Goal: Task Accomplishment & Management: Use online tool/utility

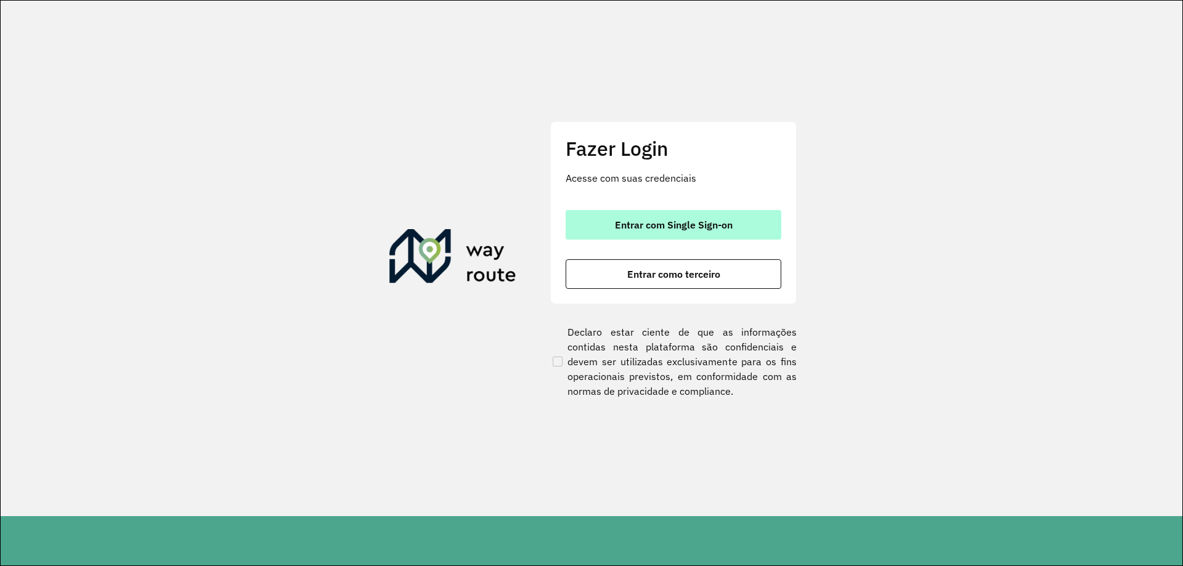
click at [708, 211] on button "Entrar com Single Sign-on" at bounding box center [674, 225] width 216 height 30
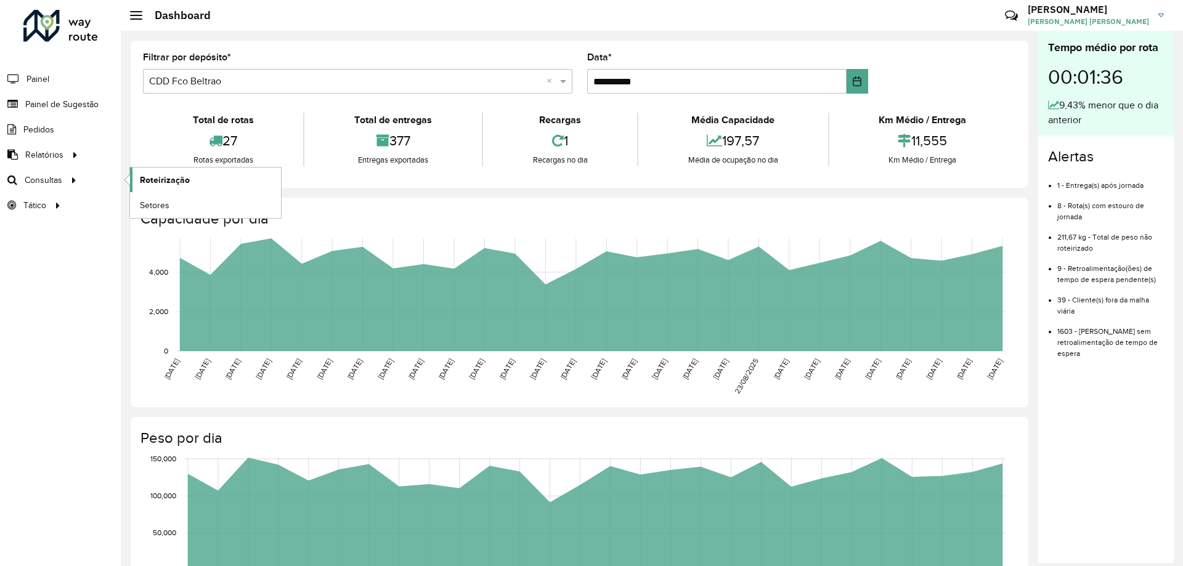
click at [152, 177] on span "Roteirização" at bounding box center [165, 180] width 50 height 13
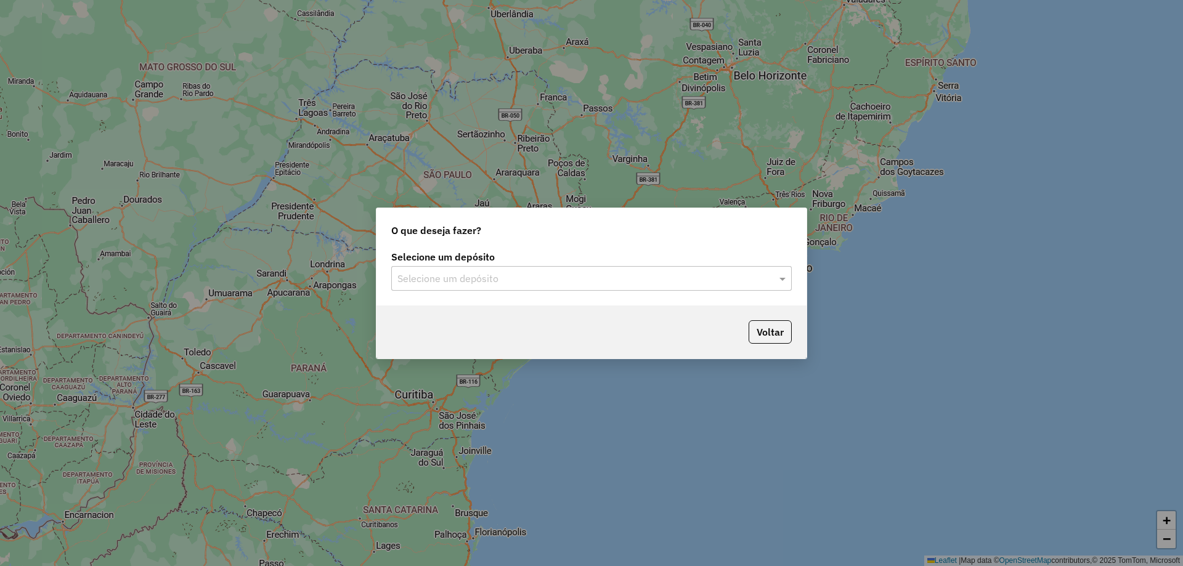
drag, startPoint x: 512, startPoint y: 295, endPoint x: 503, endPoint y: 290, distance: 10.5
click at [506, 292] on div "Selecione um depósito Selecione um depósito" at bounding box center [592, 277] width 430 height 58
click at [499, 284] on input "text" at bounding box center [580, 279] width 364 height 15
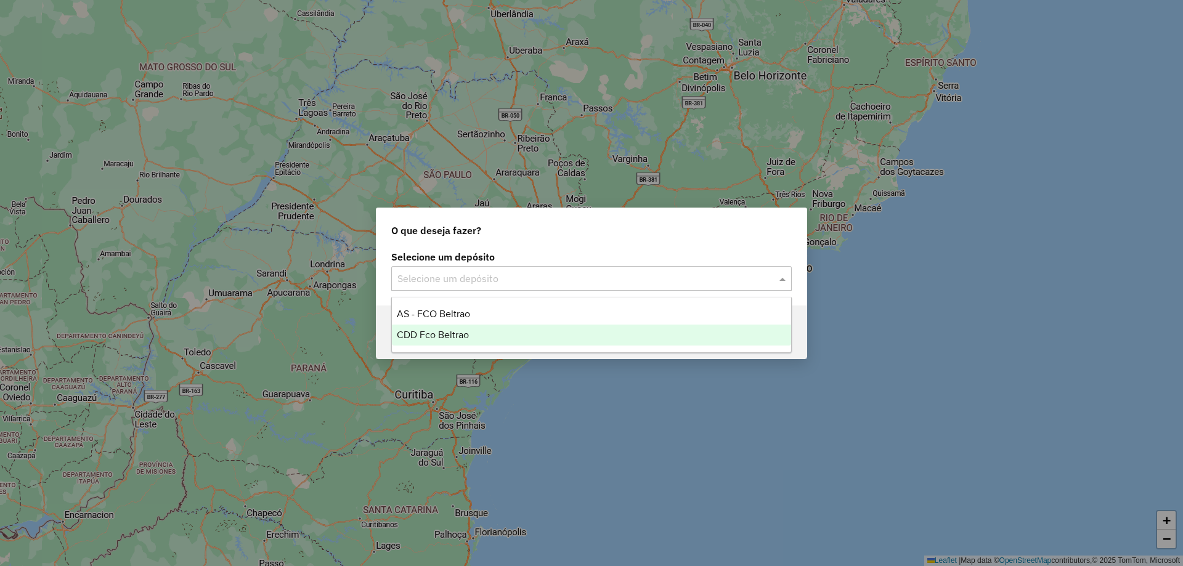
click at [478, 330] on div "CDD Fco Beltrao" at bounding box center [591, 335] width 399 height 21
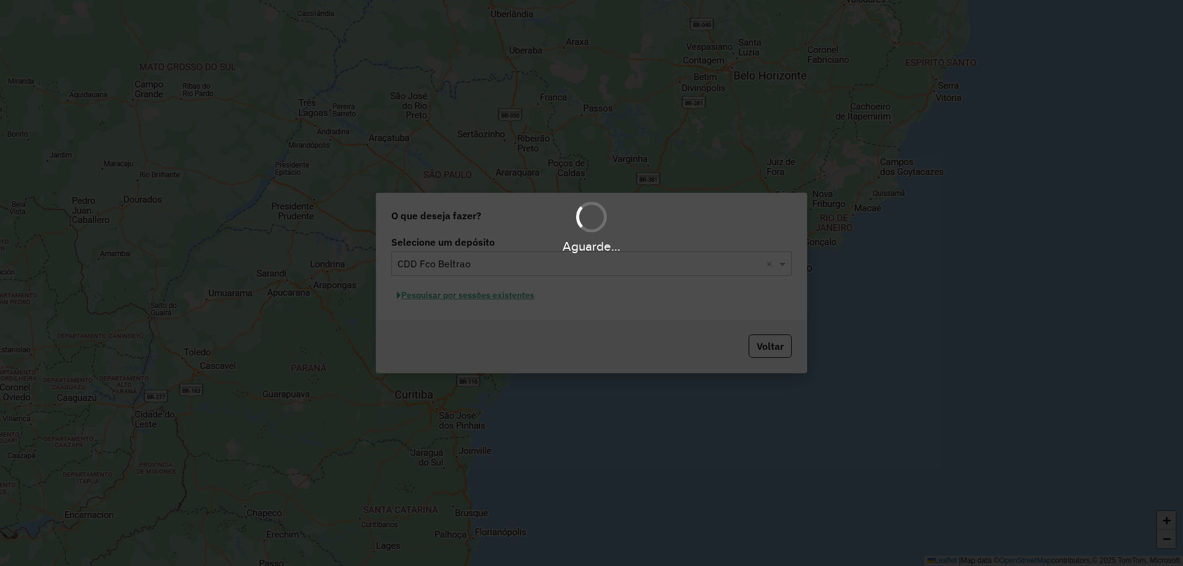
click at [471, 295] on div "Aguarde..." at bounding box center [591, 283] width 1183 height 566
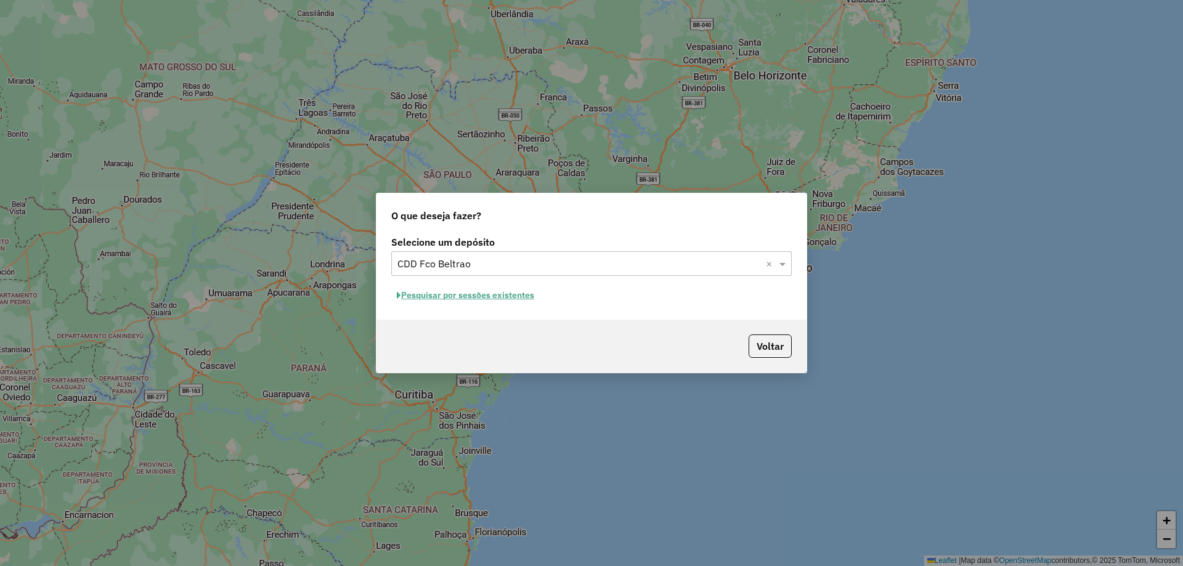
click at [524, 294] on button "Pesquisar por sessões existentes" at bounding box center [465, 295] width 149 height 19
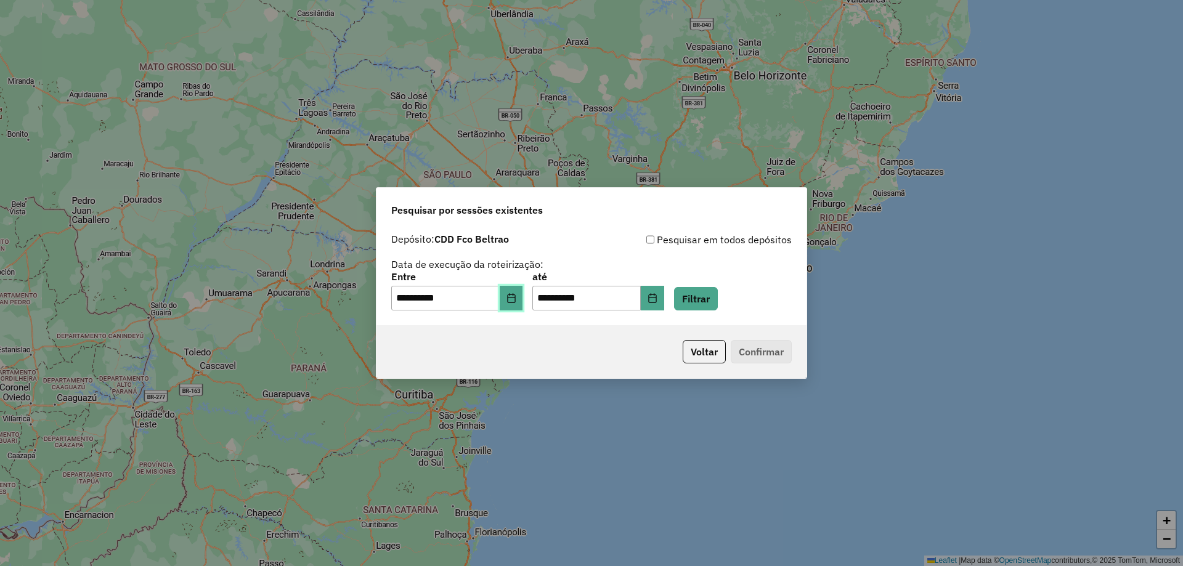
click at [523, 298] on button "Choose Date" at bounding box center [511, 298] width 23 height 25
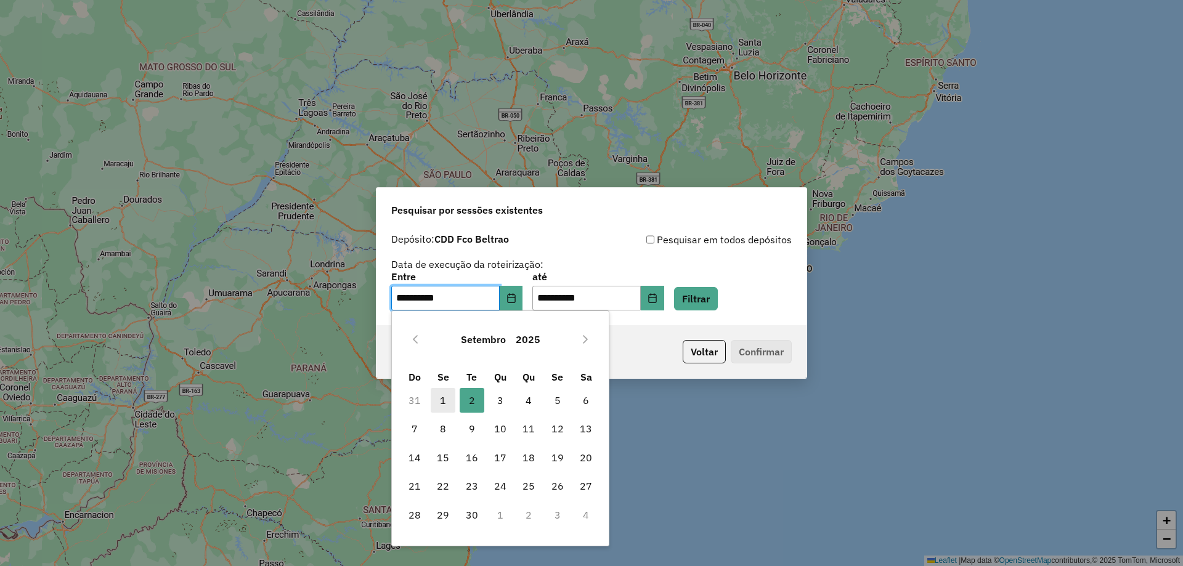
click at [441, 401] on span "1" at bounding box center [443, 400] width 25 height 25
type input "**********"
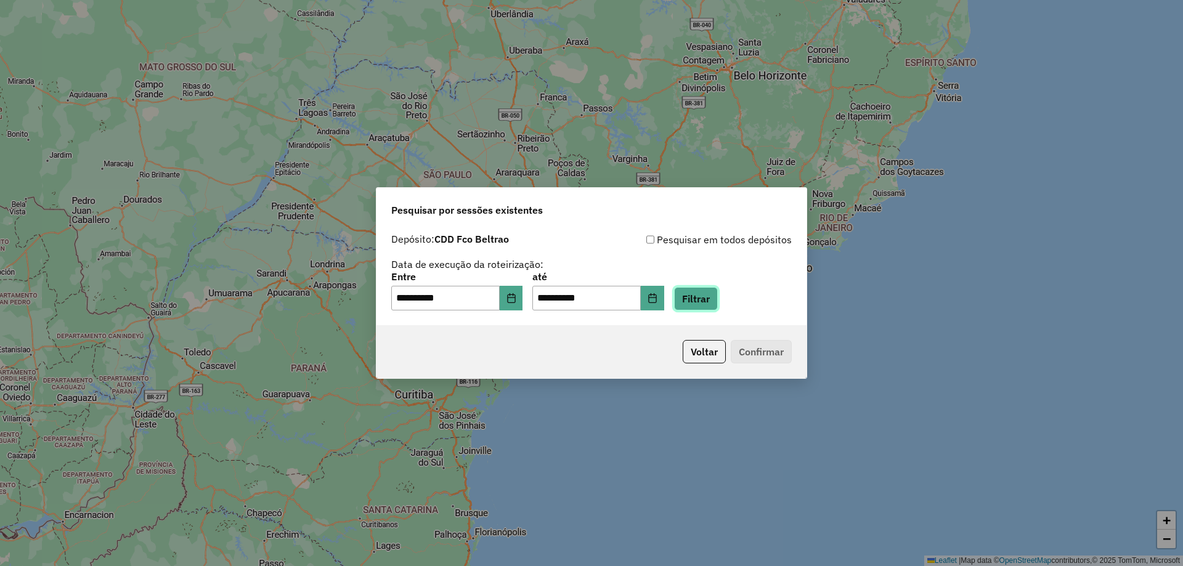
click at [718, 298] on button "Filtrar" at bounding box center [696, 298] width 44 height 23
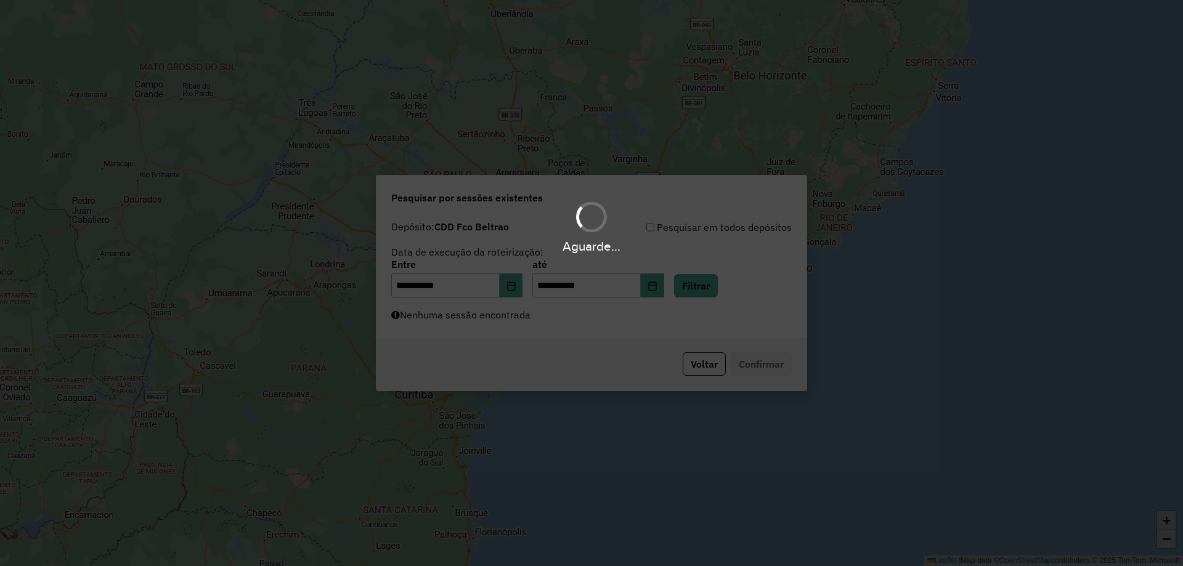
click at [638, 327] on div "Aguarde..." at bounding box center [591, 283] width 1183 height 566
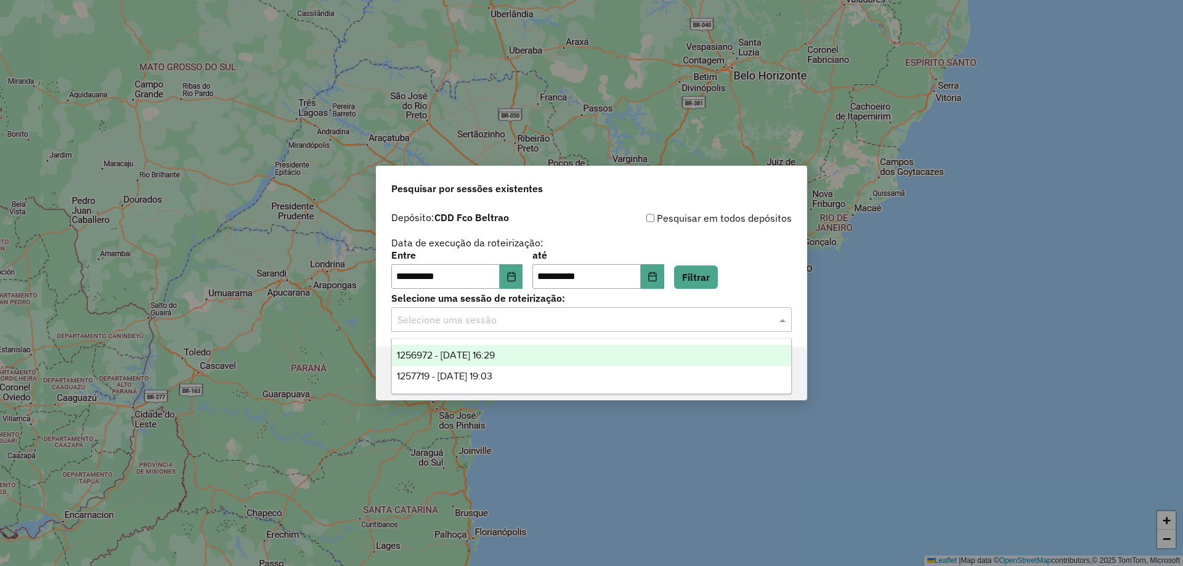
click at [581, 319] on input "text" at bounding box center [580, 320] width 364 height 15
click at [495, 359] on span "1256972 - 01/09/2025 16:29" at bounding box center [446, 355] width 98 height 10
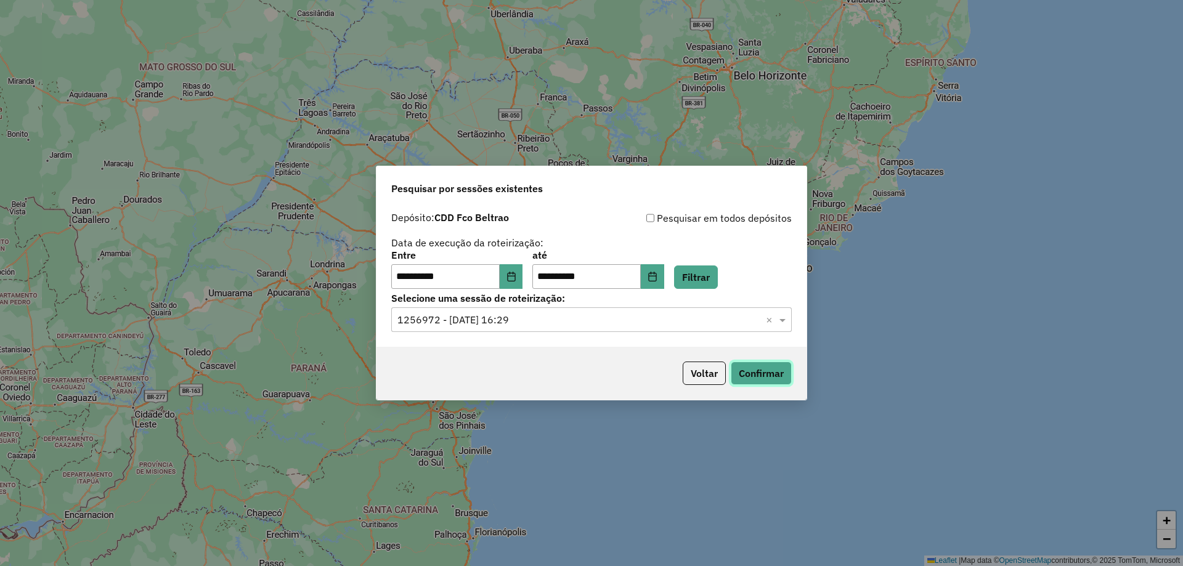
click at [748, 374] on button "Confirmar" at bounding box center [761, 373] width 61 height 23
click at [772, 369] on button "Confirmar" at bounding box center [761, 373] width 61 height 23
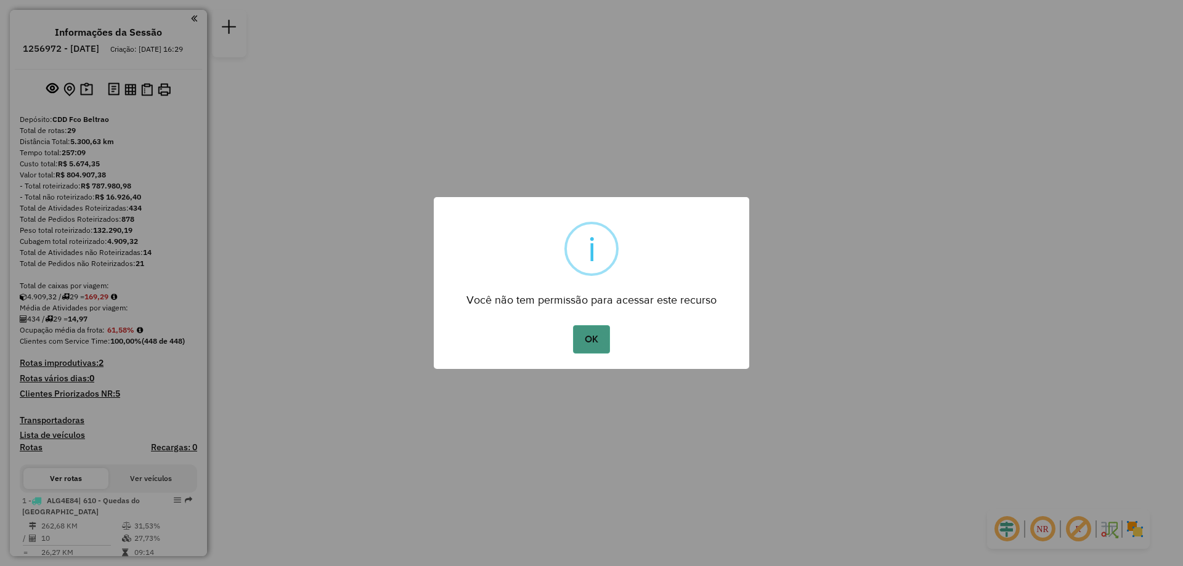
click at [588, 343] on button "OK" at bounding box center [591, 339] width 36 height 28
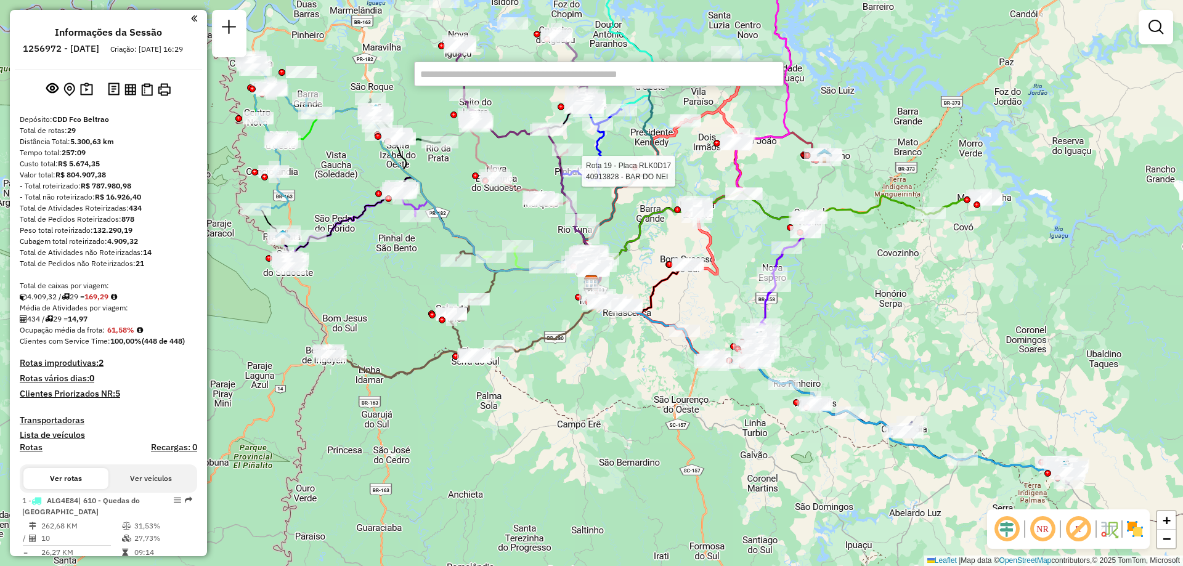
paste input "*"
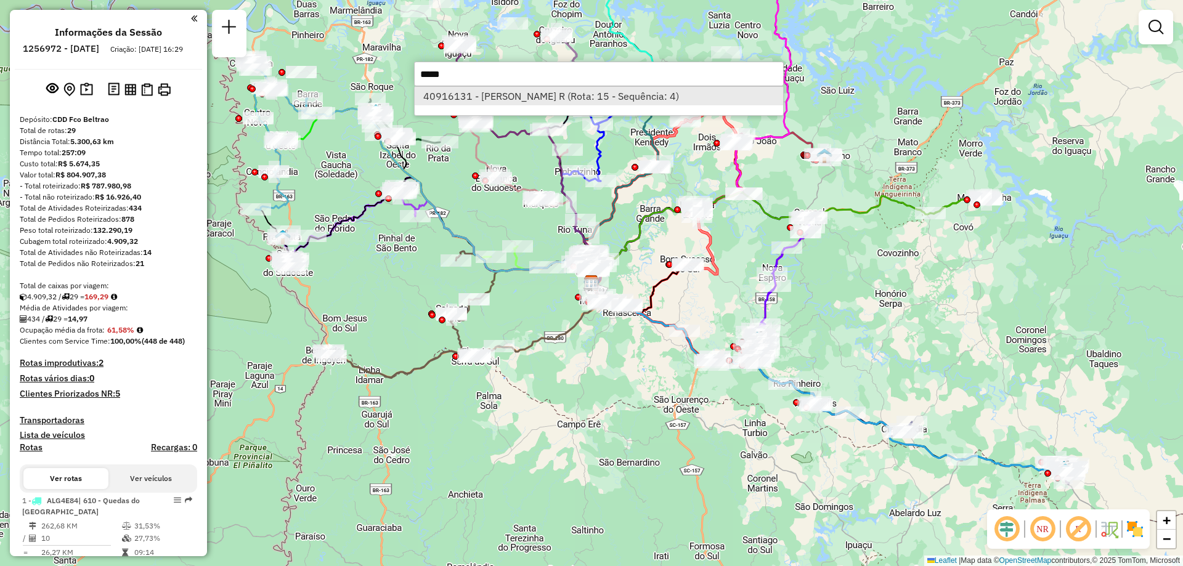
type input "*****"
click at [540, 99] on li "40916131 - RICARDO DOS SANTOS R (Rota: 15 - Sequência: 4)" at bounding box center [599, 96] width 369 height 18
select select "**********"
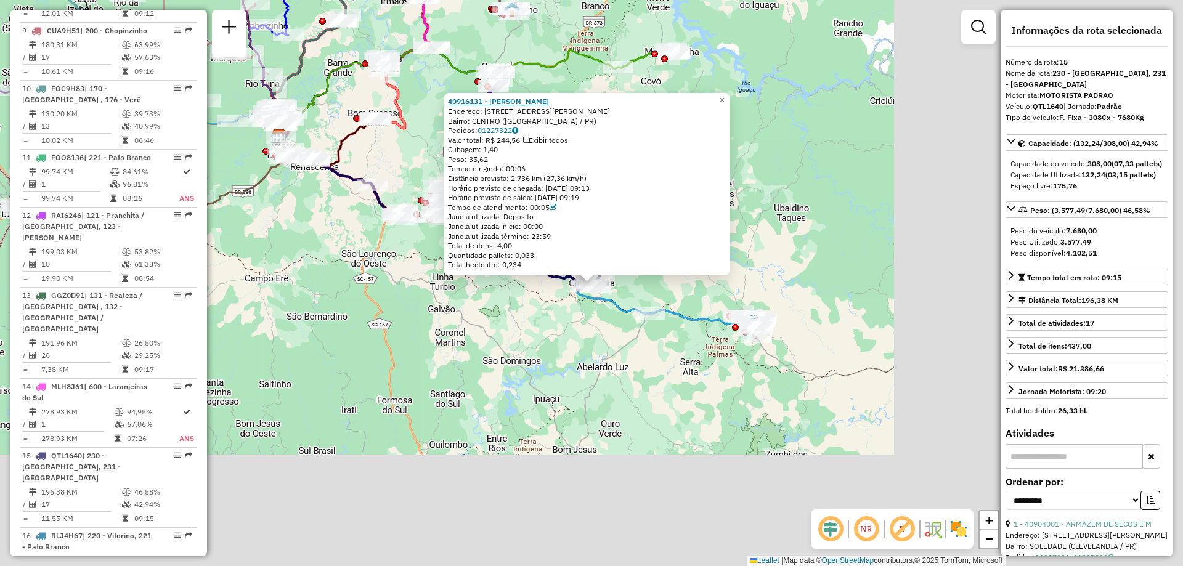
scroll to position [1494, 0]
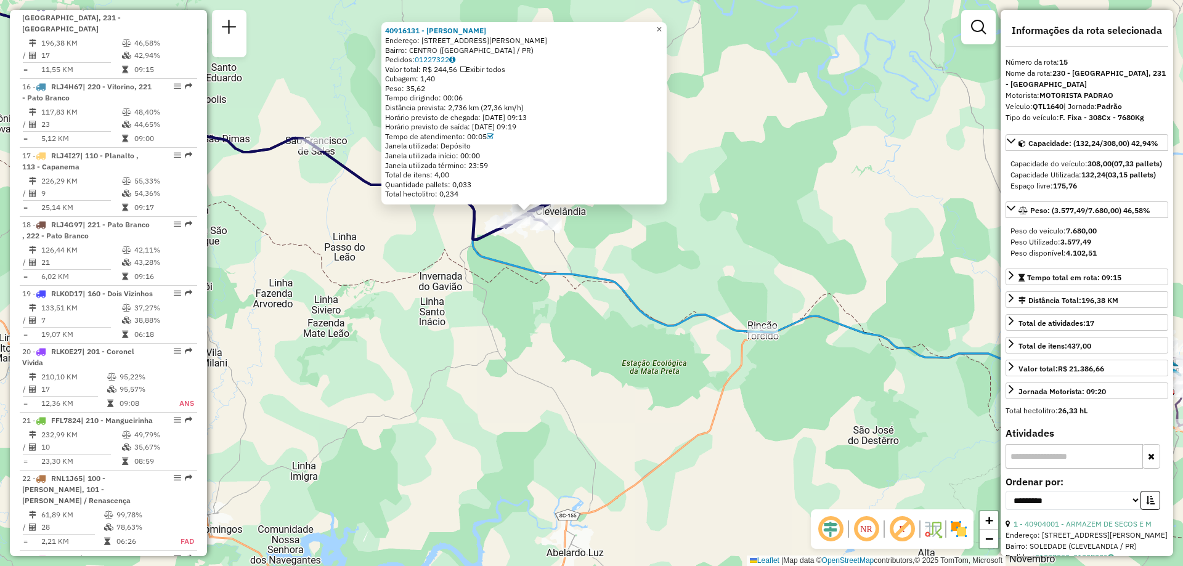
click at [662, 30] on span "×" at bounding box center [659, 29] width 6 height 10
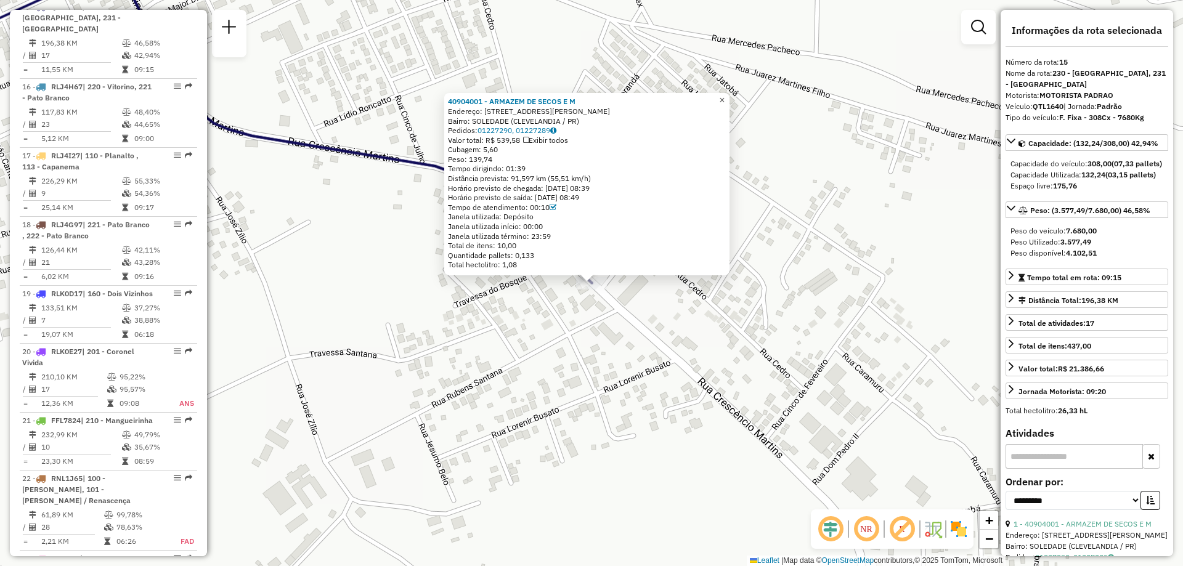
click at [725, 97] on span "×" at bounding box center [722, 100] width 6 height 10
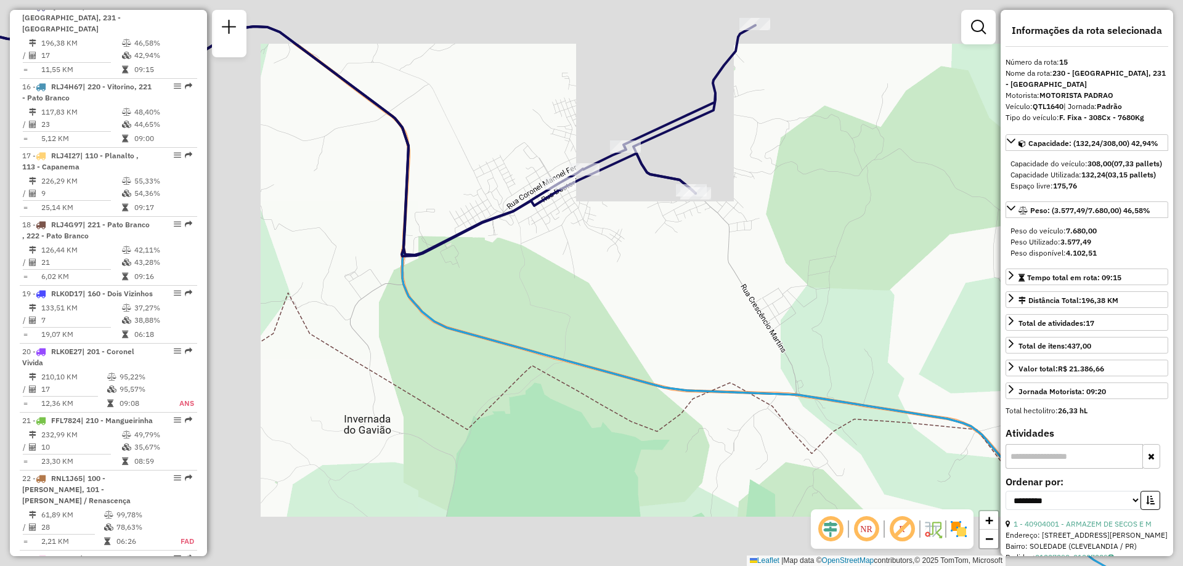
drag, startPoint x: 575, startPoint y: 256, endPoint x: 592, endPoint y: 256, distance: 16.7
click at [592, 256] on div "Janela de atendimento Grade de atendimento Capacidade Transportadoras Veículos …" at bounding box center [591, 283] width 1183 height 566
